Goal: Task Accomplishment & Management: Manage account settings

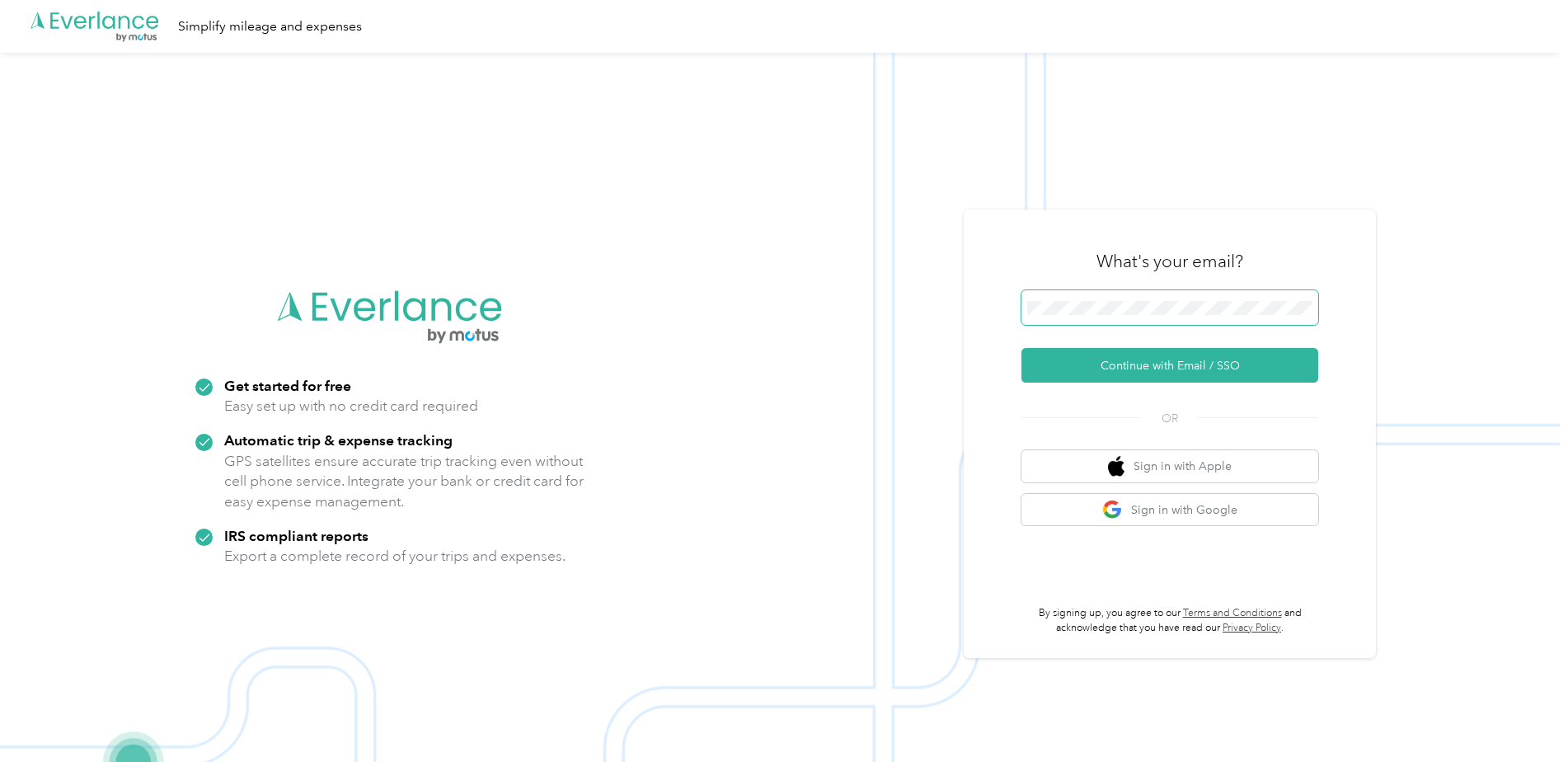
click at [1132, 298] on span at bounding box center [1170, 307] width 297 height 35
click at [1142, 370] on button "Continue with Email / SSO" at bounding box center [1170, 365] width 297 height 35
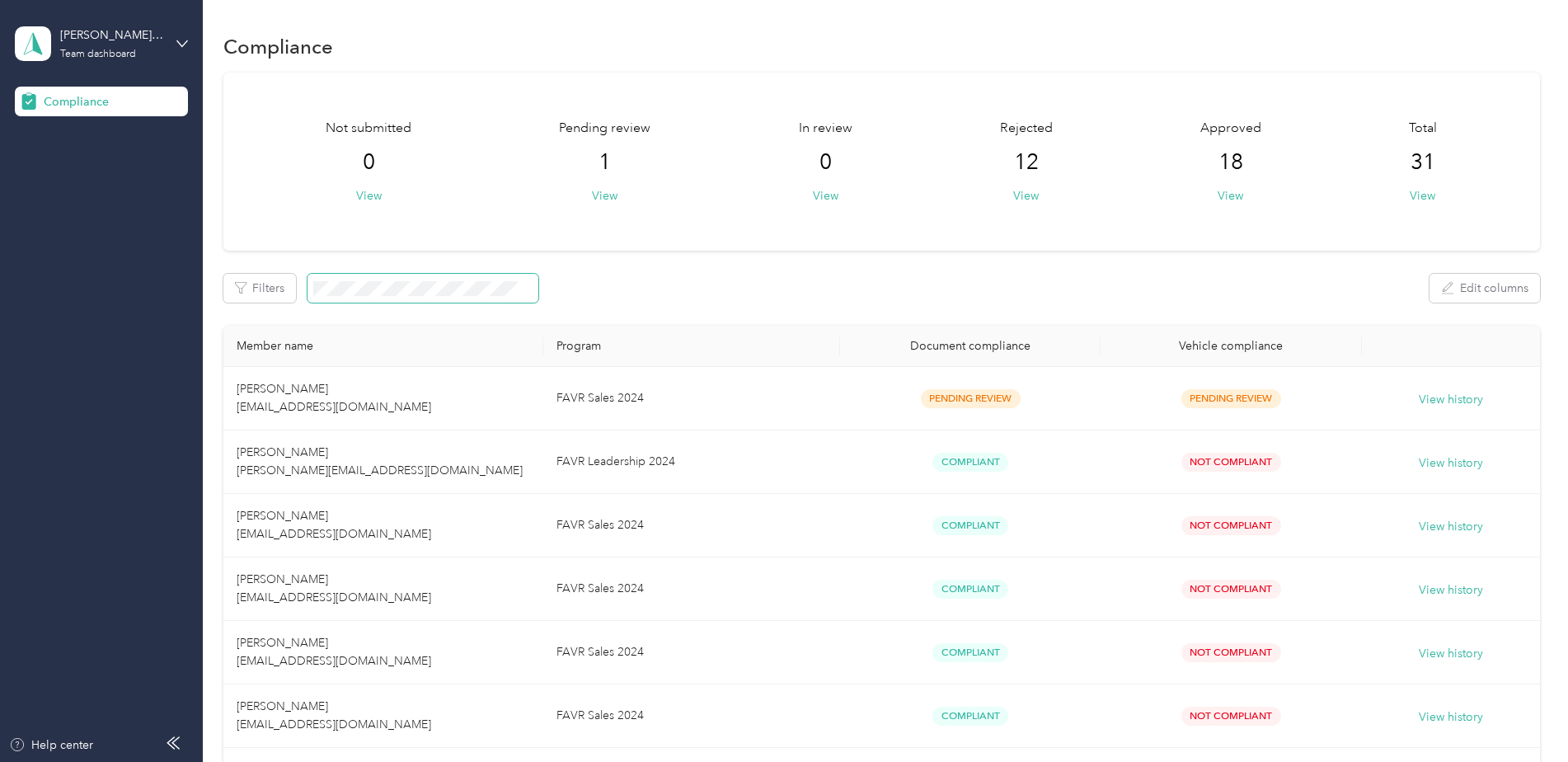
click at [362, 299] on span at bounding box center [423, 288] width 231 height 29
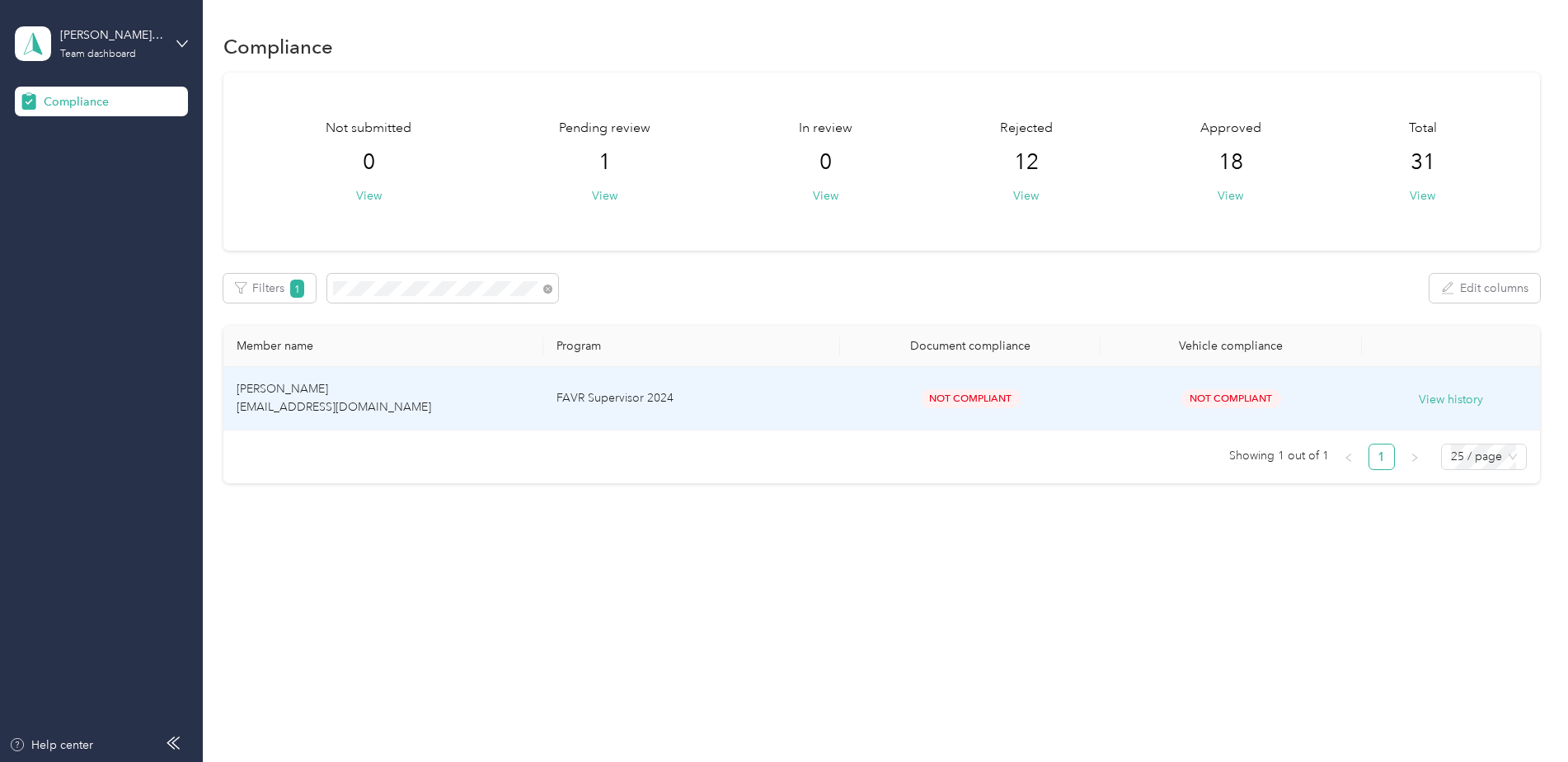
click at [453, 391] on td "[PERSON_NAME] [EMAIL_ADDRESS][DOMAIN_NAME]" at bounding box center [382, 398] width 320 height 64
